Goal: Navigation & Orientation: Find specific page/section

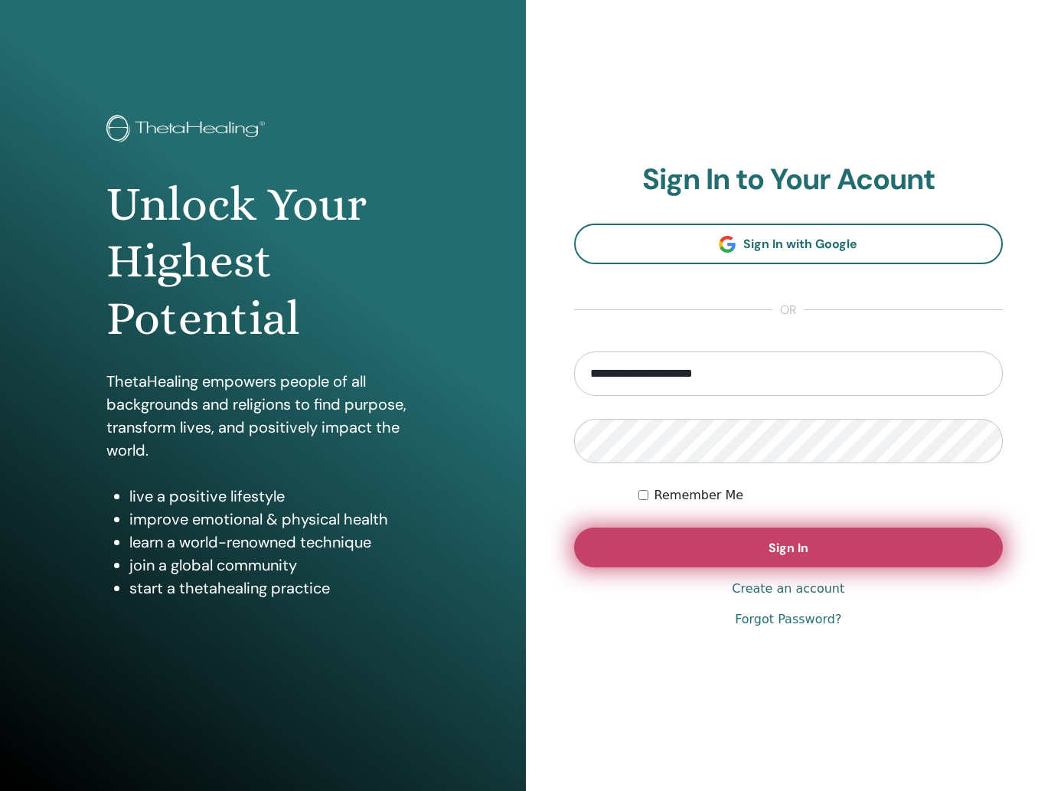
click at [847, 541] on button "Sign In" at bounding box center [788, 547] width 429 height 40
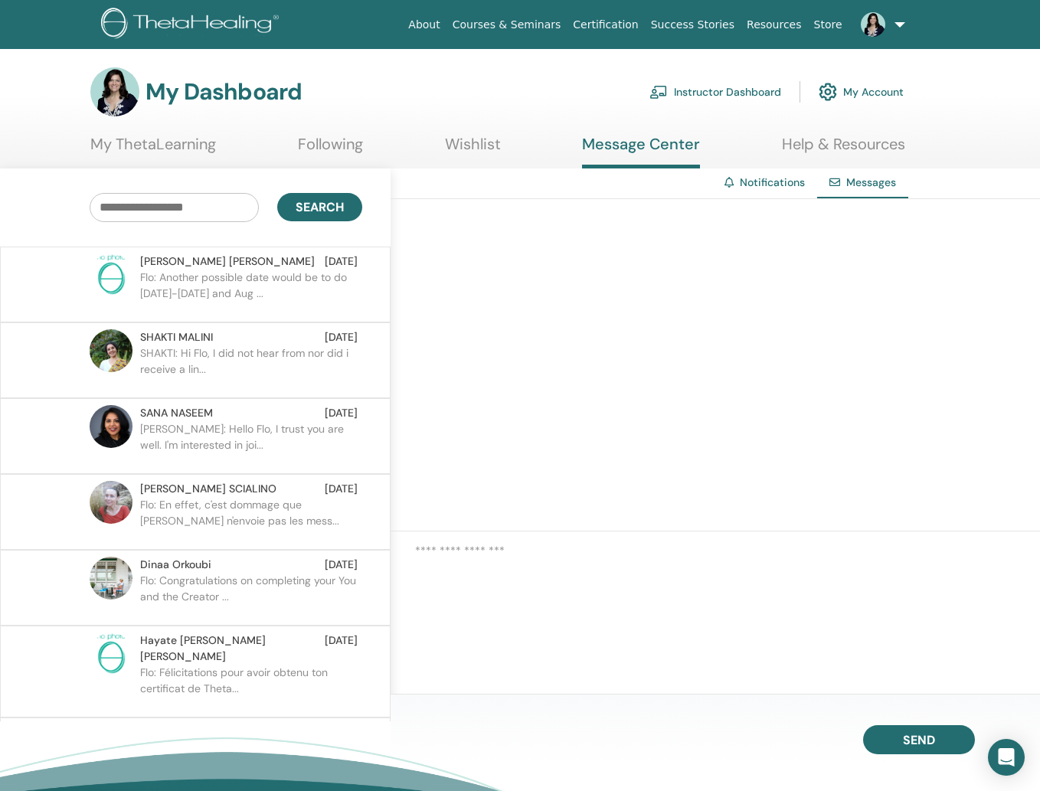
click at [895, 34] on link at bounding box center [879, 24] width 63 height 49
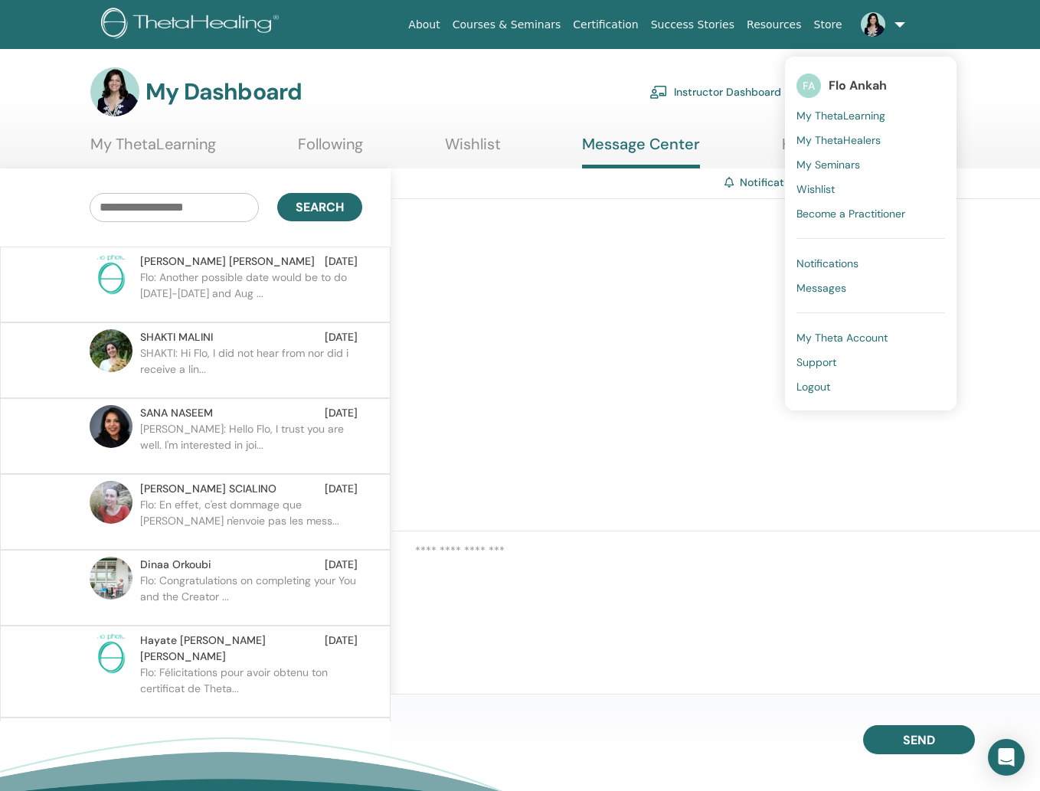
click at [838, 267] on span "Notifications" at bounding box center [827, 263] width 62 height 14
